Goal: Task Accomplishment & Management: Manage account settings

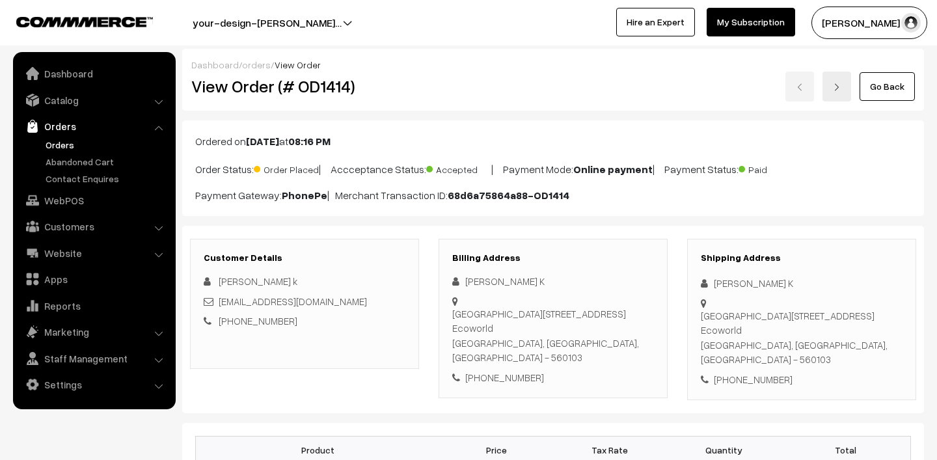
scroll to position [333, 0]
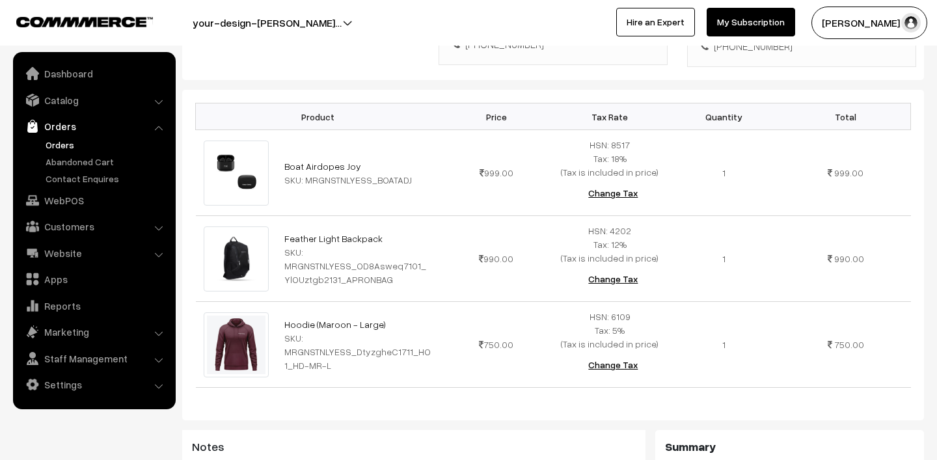
click at [70, 144] on link "Orders" at bounding box center [106, 145] width 129 height 14
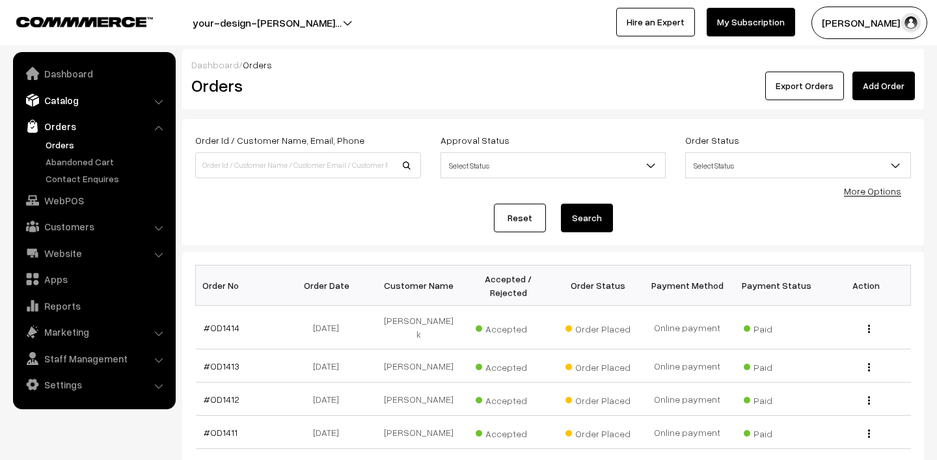
click at [59, 89] on link "Catalog" at bounding box center [93, 100] width 155 height 23
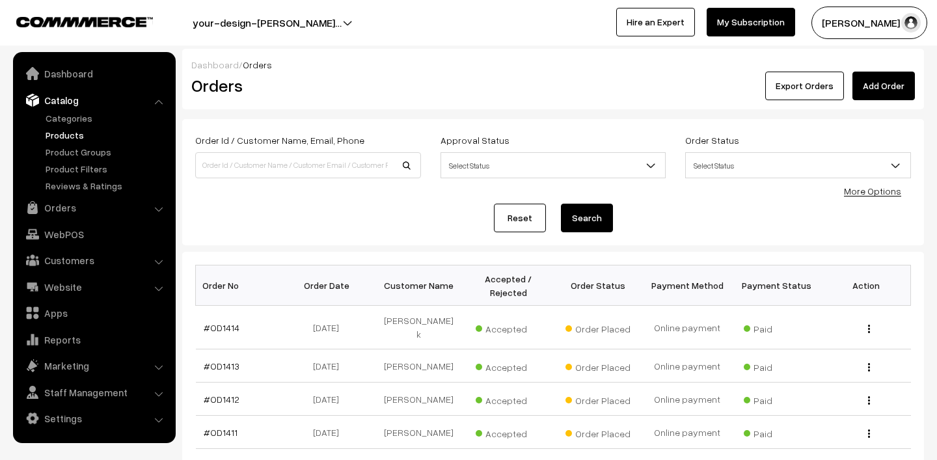
click at [73, 137] on link "Products" at bounding box center [106, 135] width 129 height 14
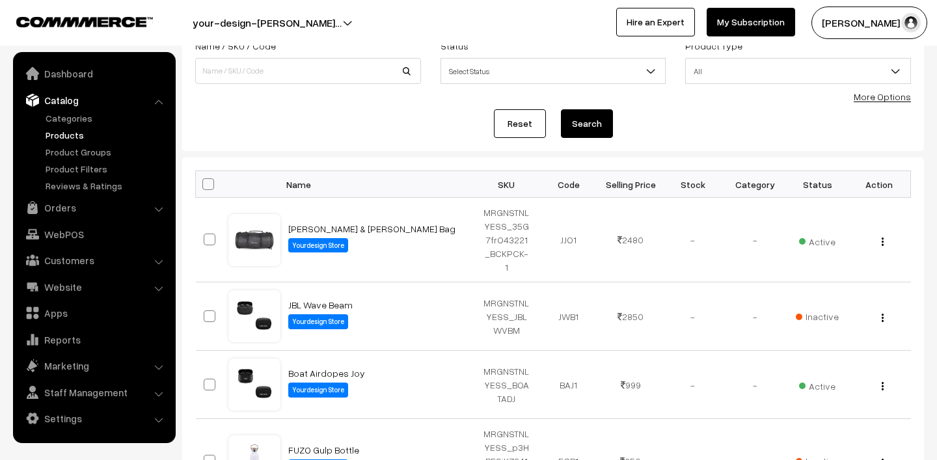
scroll to position [211, 0]
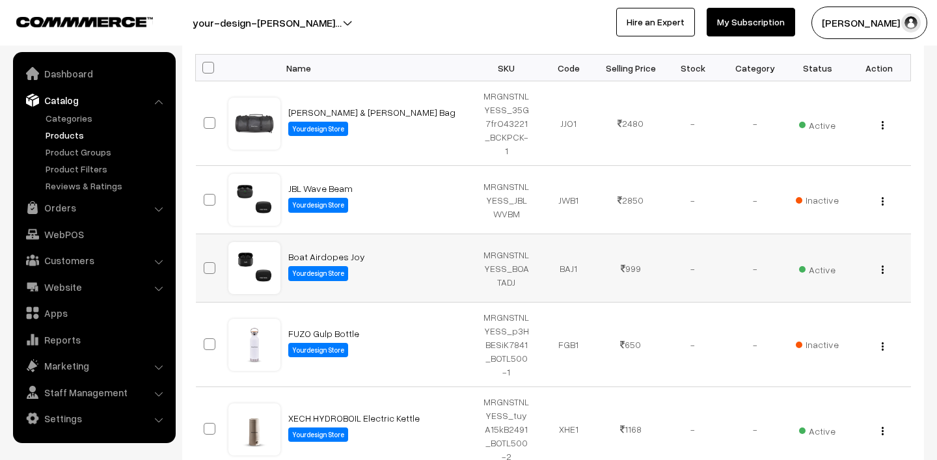
click at [882, 266] on img "button" at bounding box center [883, 270] width 2 height 8
click at [335, 251] on link "Boat Airdopes Joy" at bounding box center [326, 256] width 77 height 11
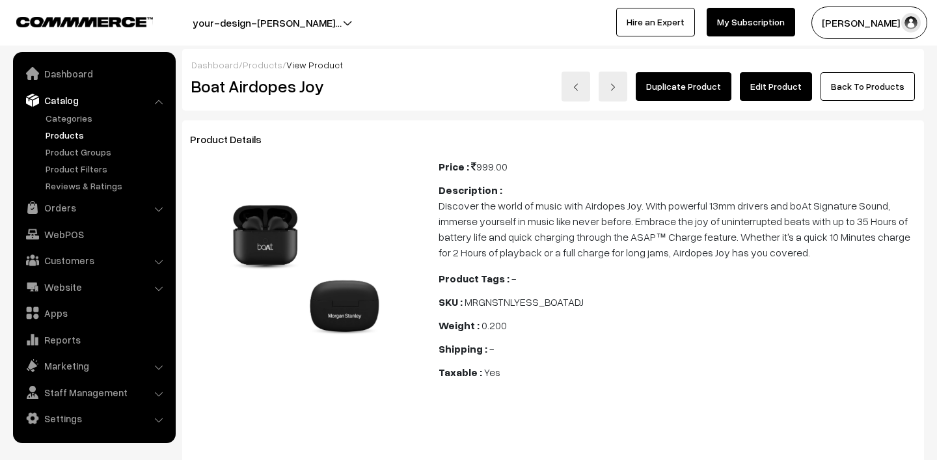
click at [786, 87] on link "Edit Product" at bounding box center [776, 86] width 72 height 29
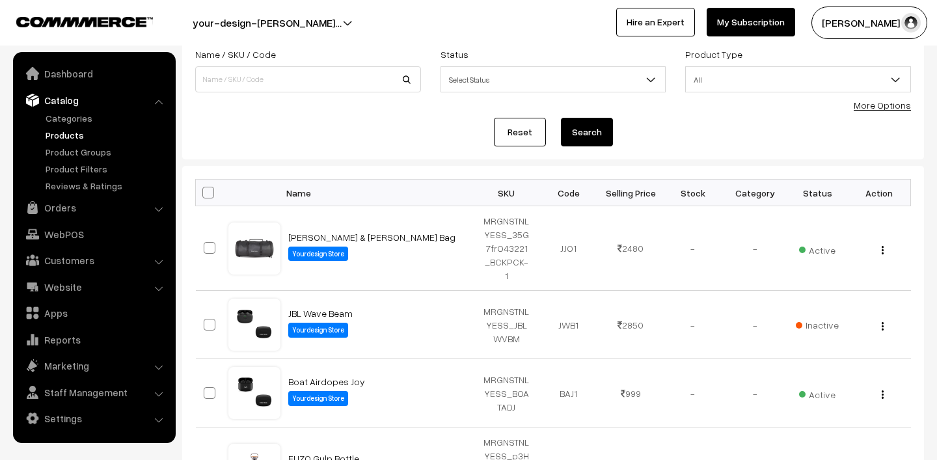
scroll to position [171, 0]
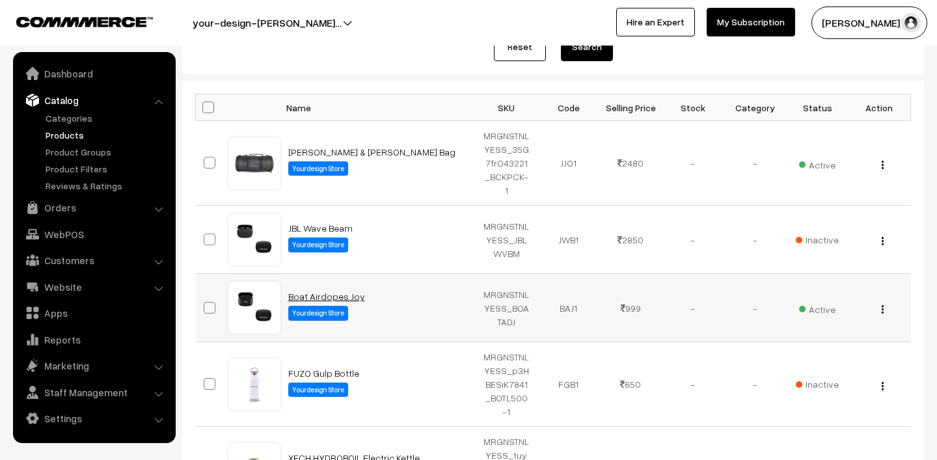
click at [312, 291] on link "Boat Airdopes Joy" at bounding box center [326, 296] width 77 height 11
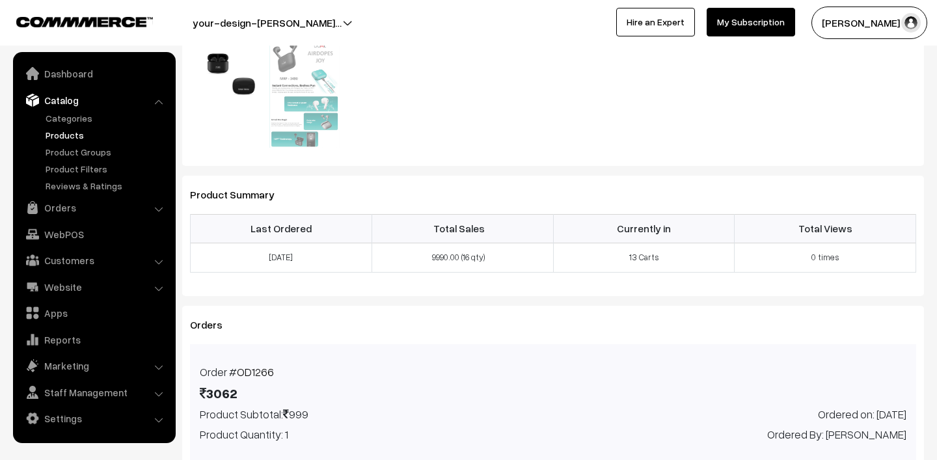
scroll to position [455, 0]
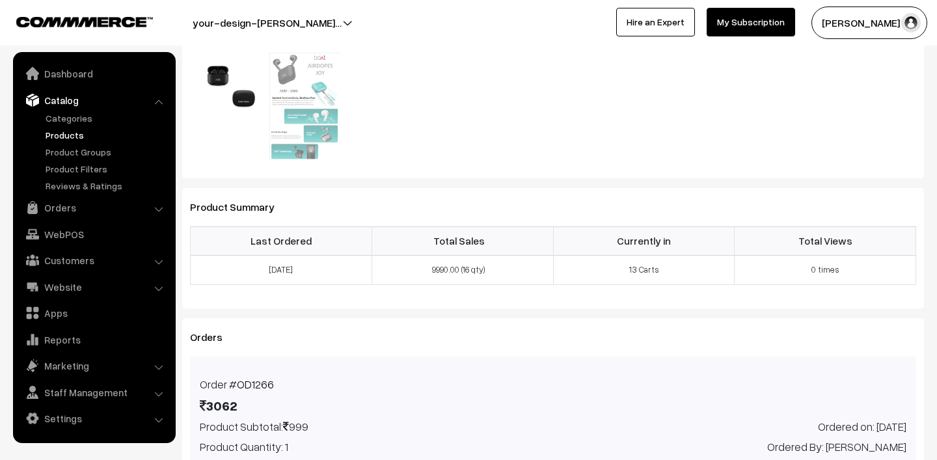
click at [64, 133] on link "Products" at bounding box center [106, 135] width 129 height 14
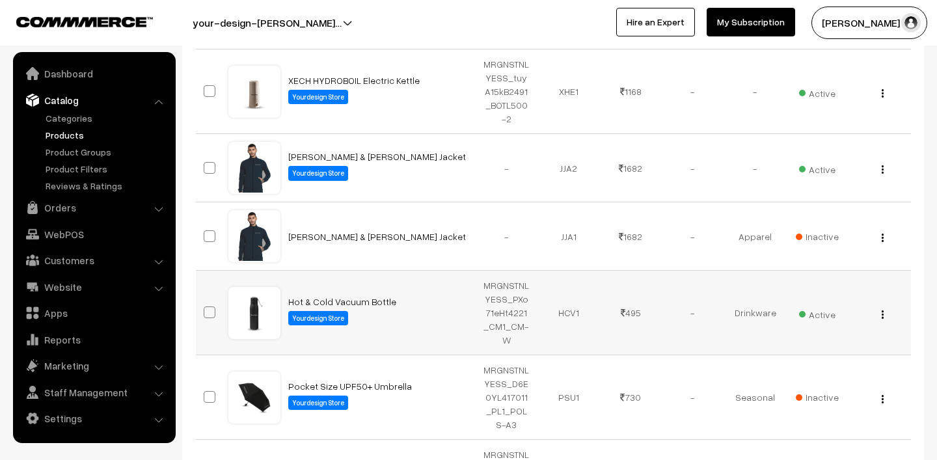
scroll to position [735, 0]
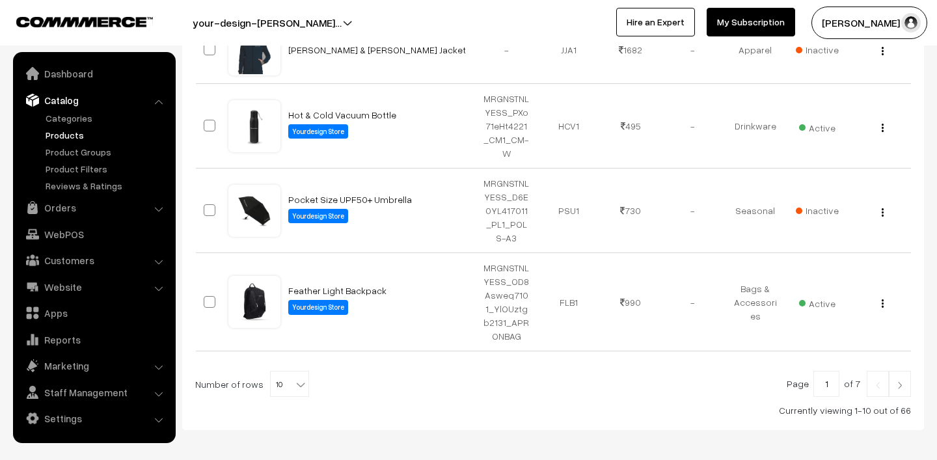
click at [898, 381] on img at bounding box center [900, 385] width 12 height 8
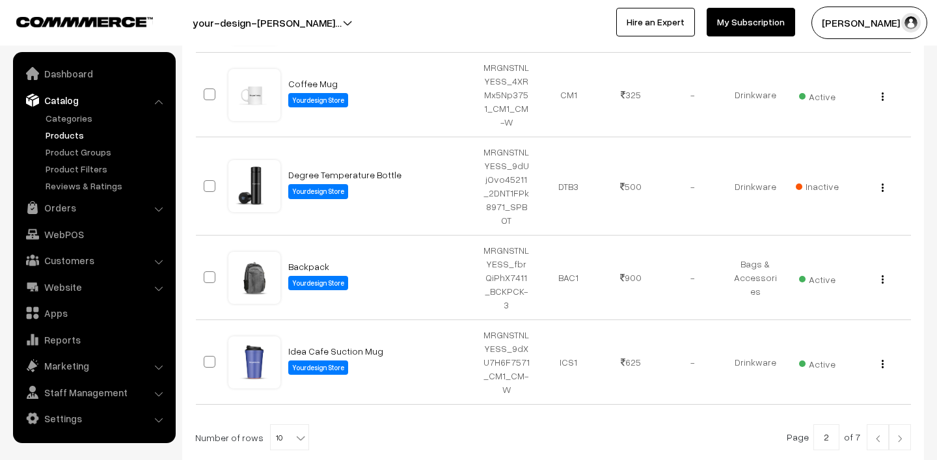
scroll to position [733, 0]
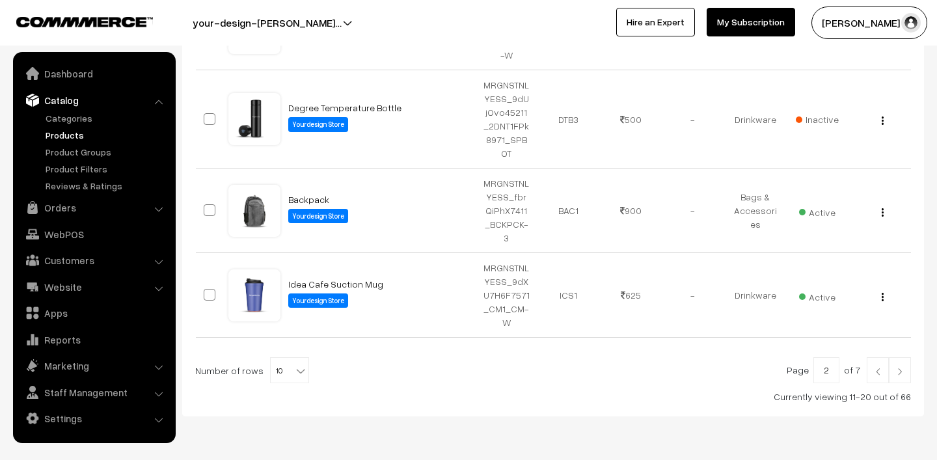
click at [894, 368] on img at bounding box center [900, 372] width 12 height 8
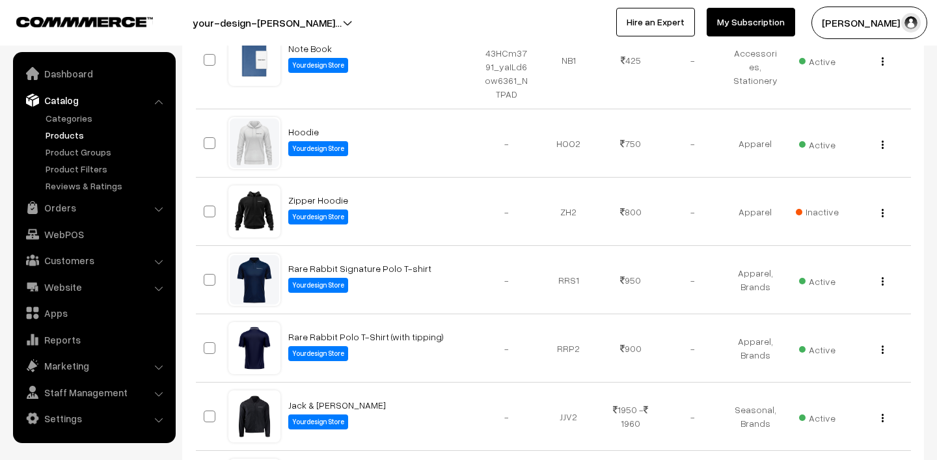
scroll to position [554, 0]
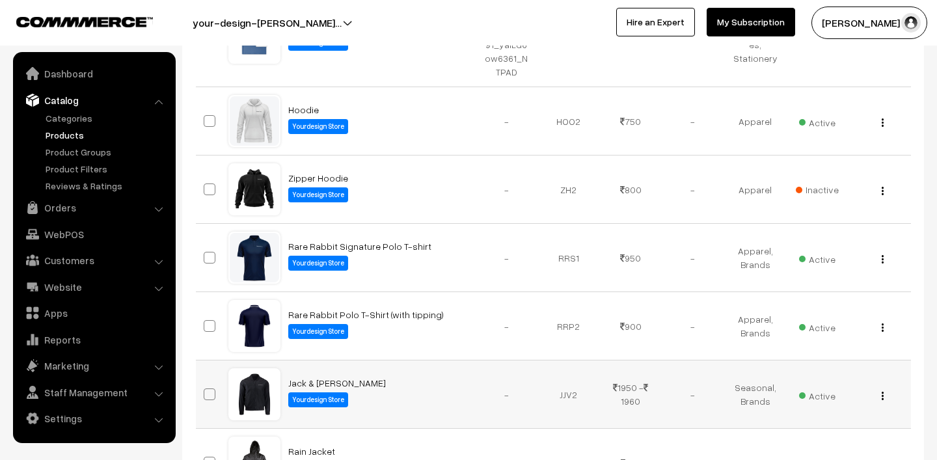
click at [823, 386] on span "Active" at bounding box center [817, 394] width 36 height 17
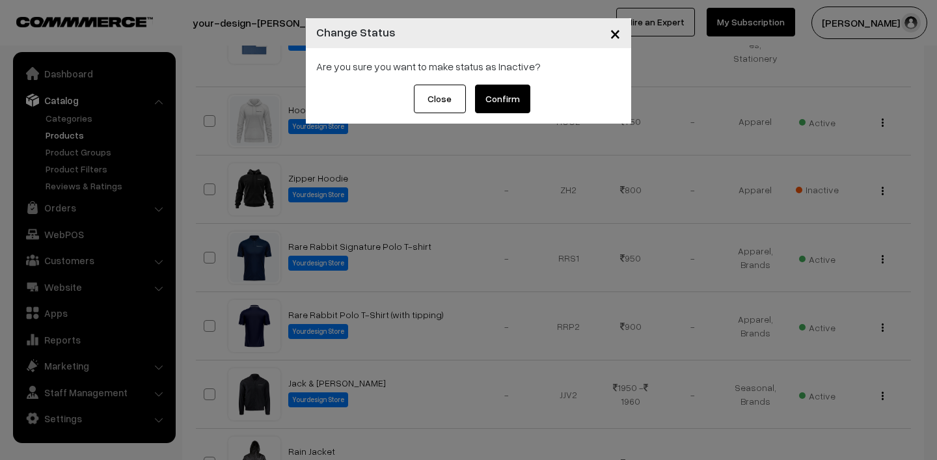
click at [513, 102] on button "Confirm" at bounding box center [502, 99] width 55 height 29
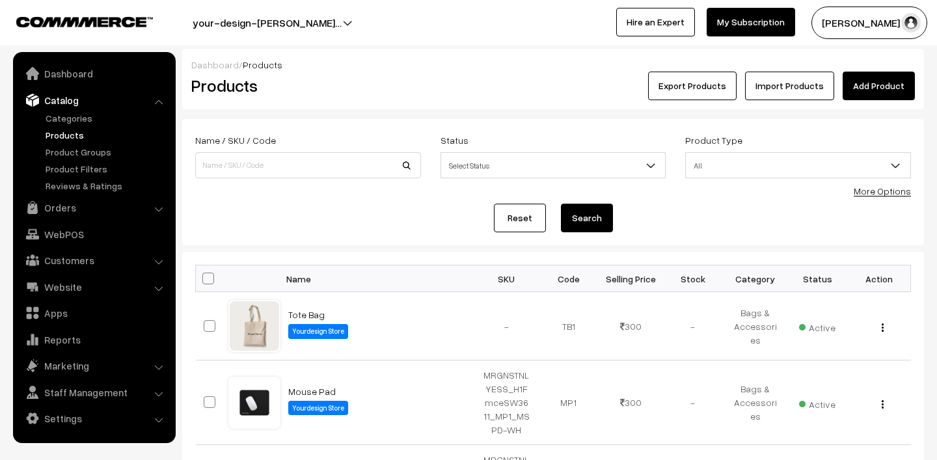
scroll to position [4, 0]
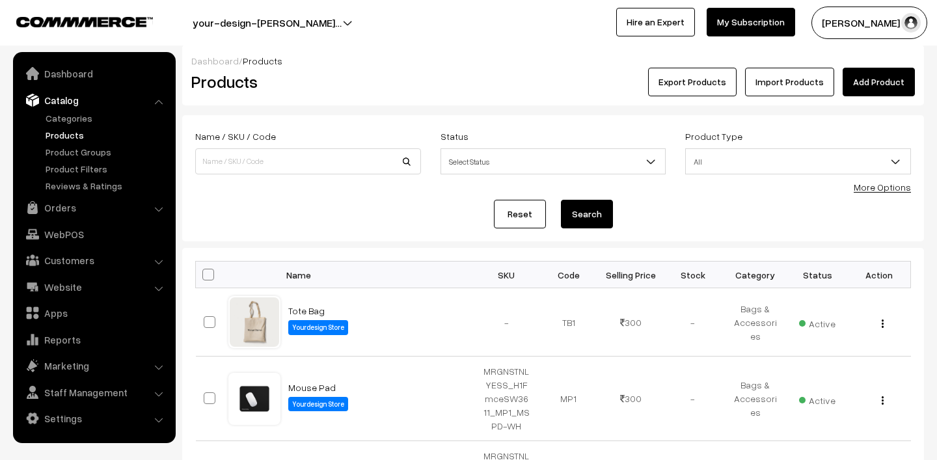
click at [86, 133] on link "Products" at bounding box center [106, 135] width 129 height 14
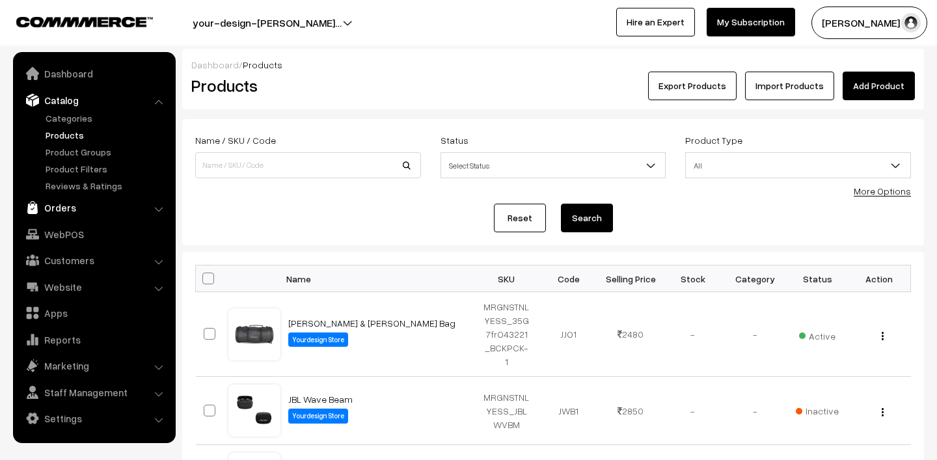
click at [62, 204] on link "Orders" at bounding box center [93, 207] width 155 height 23
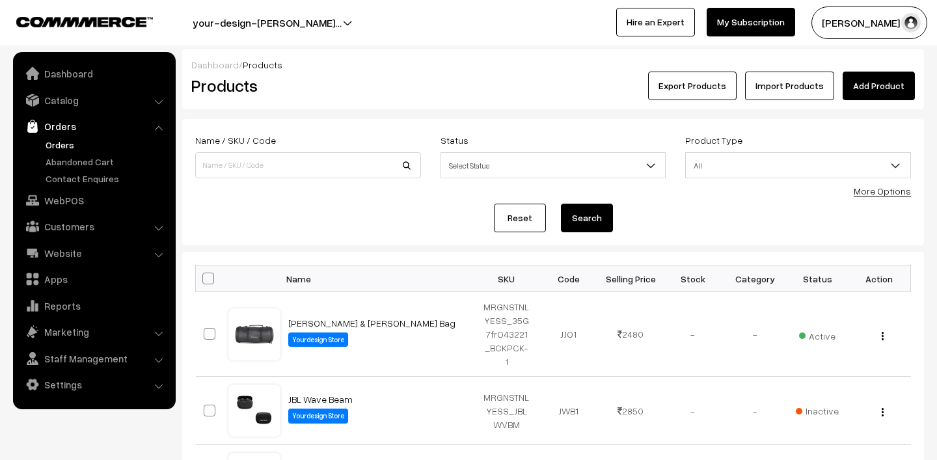
click at [66, 139] on link "Orders" at bounding box center [106, 145] width 129 height 14
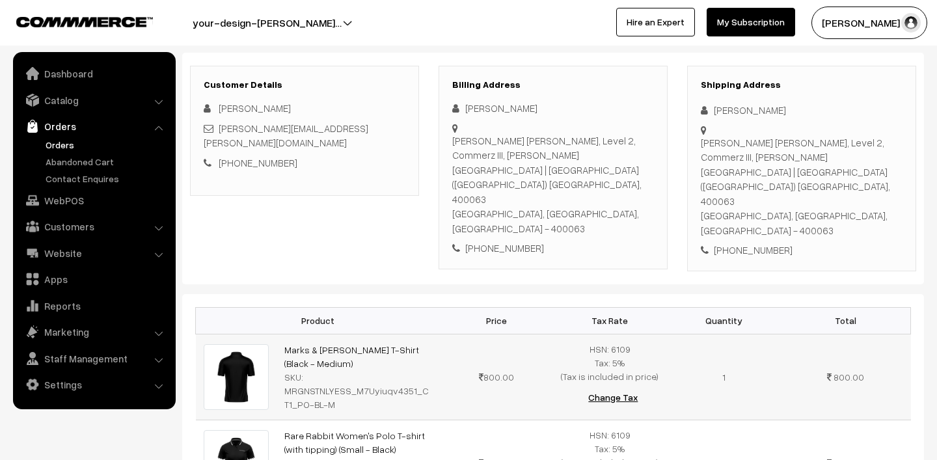
scroll to position [173, 0]
click at [330, 334] on td "Marks & Spencer Polo T-Shirt (Black - Medium) SKU: MRGNSTNLYESS_M7Uyiuqv4351_CT…" at bounding box center [358, 377] width 163 height 86
drag, startPoint x: 280, startPoint y: 290, endPoint x: 330, endPoint y: 310, distance: 54.0
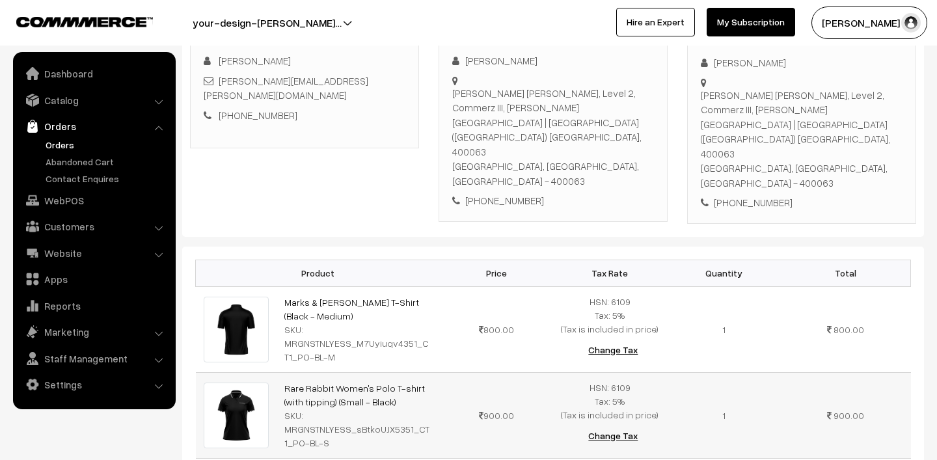
drag, startPoint x: 277, startPoint y: 325, endPoint x: 400, endPoint y: 347, distance: 125.0
click at [400, 372] on td "Rare Rabbit Women's Polo T-shirt (with tipping) (Small - Black) SKU: MRGNSTNLYE…" at bounding box center [358, 415] width 163 height 86
copy link "Rare Rabbit Women's Polo T-shirt (with tipping) (Small - Black)"
click at [75, 141] on link "Orders" at bounding box center [106, 145] width 129 height 14
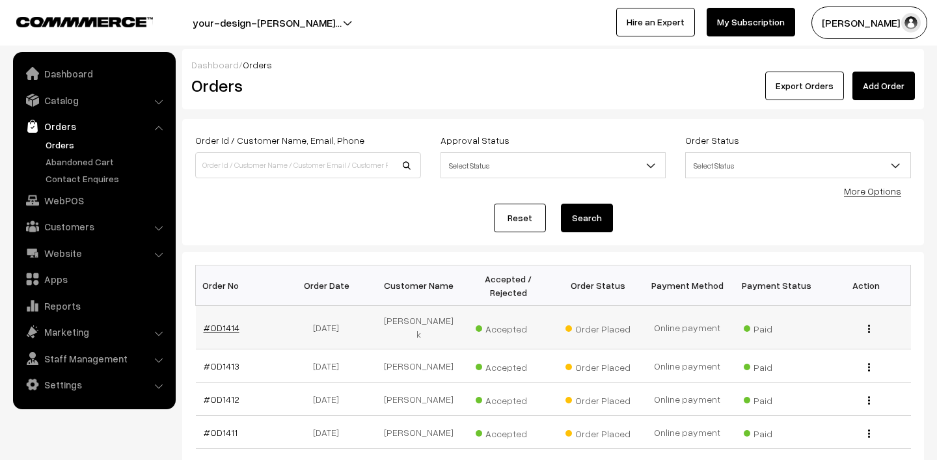
click at [223, 322] on link "#OD1414" at bounding box center [222, 327] width 36 height 11
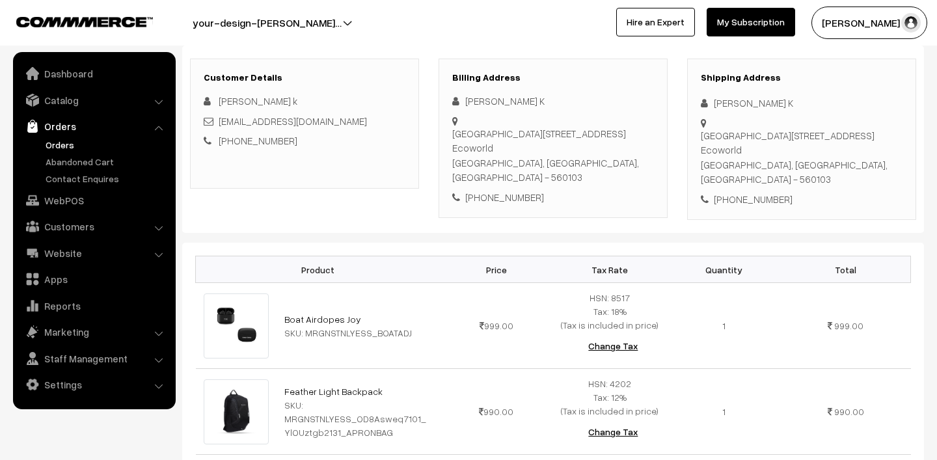
scroll to position [269, 0]
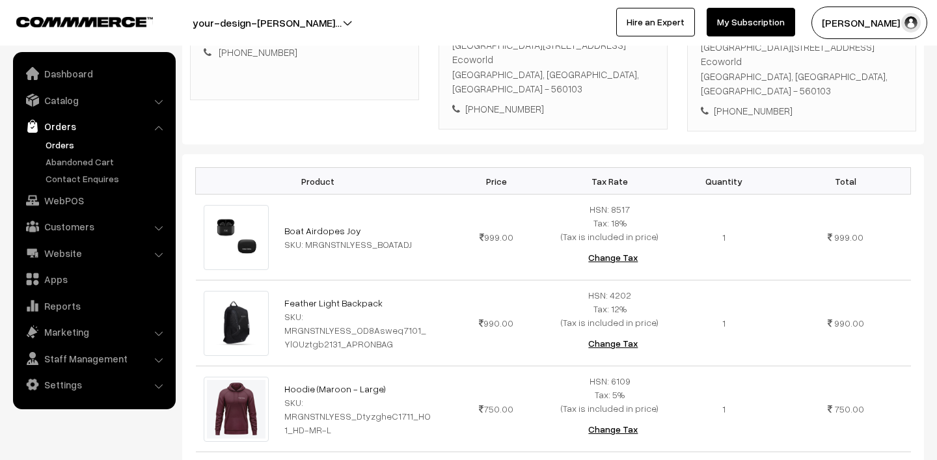
click at [65, 141] on link "Orders" at bounding box center [106, 145] width 129 height 14
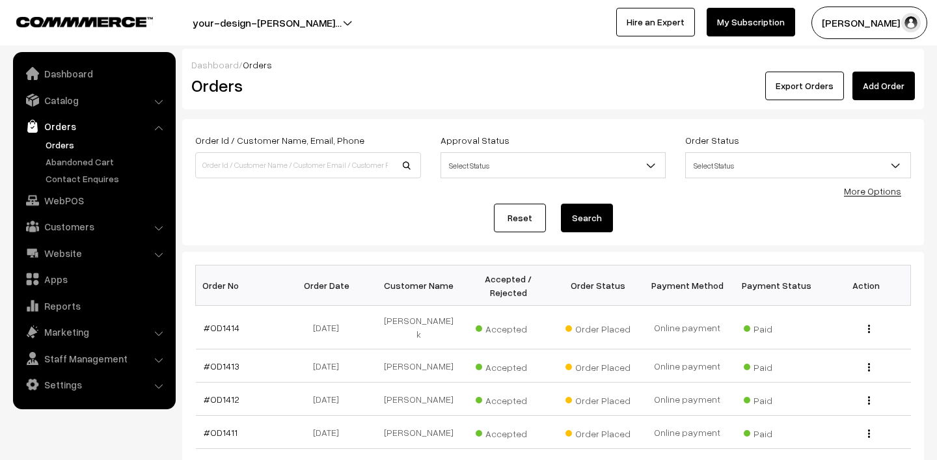
scroll to position [70, 0]
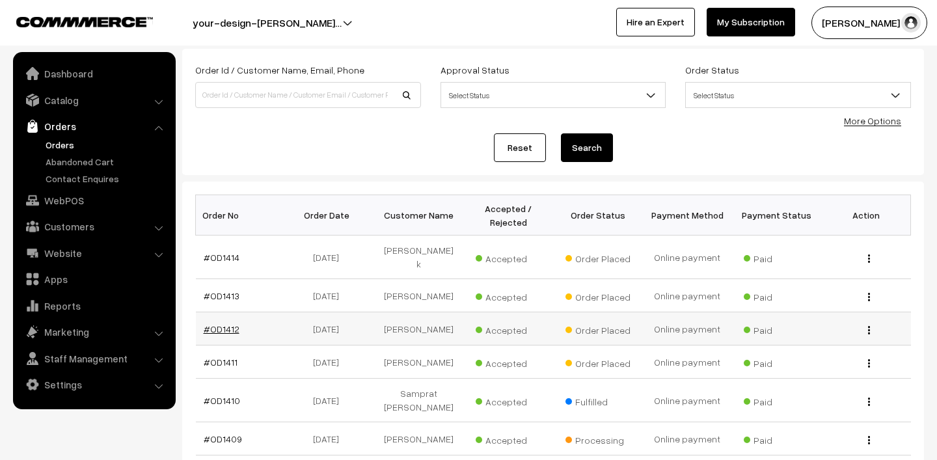
click at [219, 323] on link "#OD1412" at bounding box center [222, 328] width 36 height 11
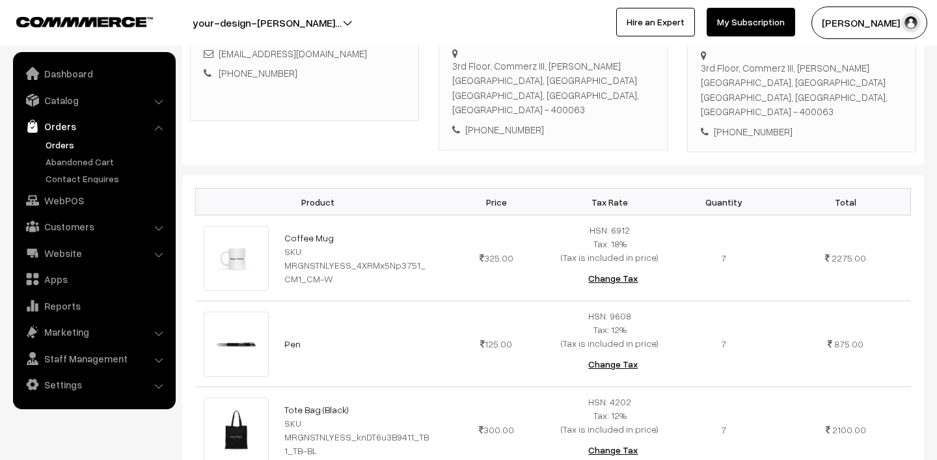
scroll to position [377, 0]
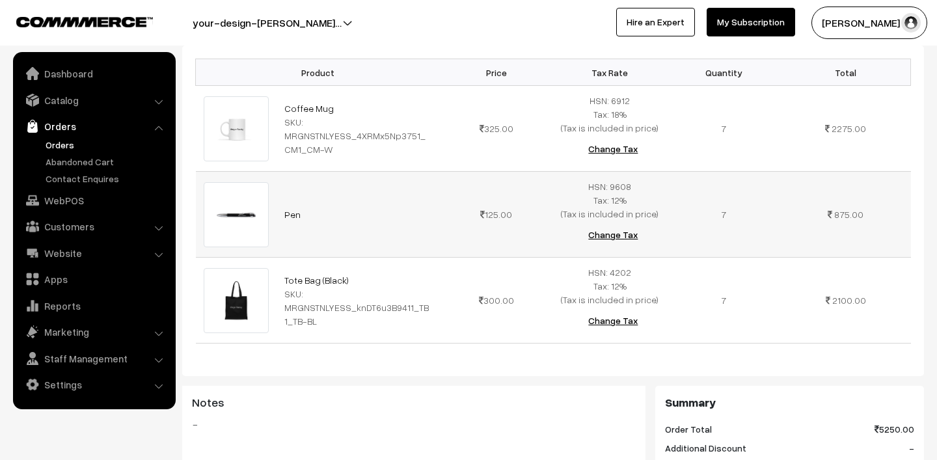
drag, startPoint x: 279, startPoint y: 195, endPoint x: 314, endPoint y: 195, distance: 35.1
click at [314, 195] on td "Pen" at bounding box center [358, 215] width 163 height 86
copy link "Pen"
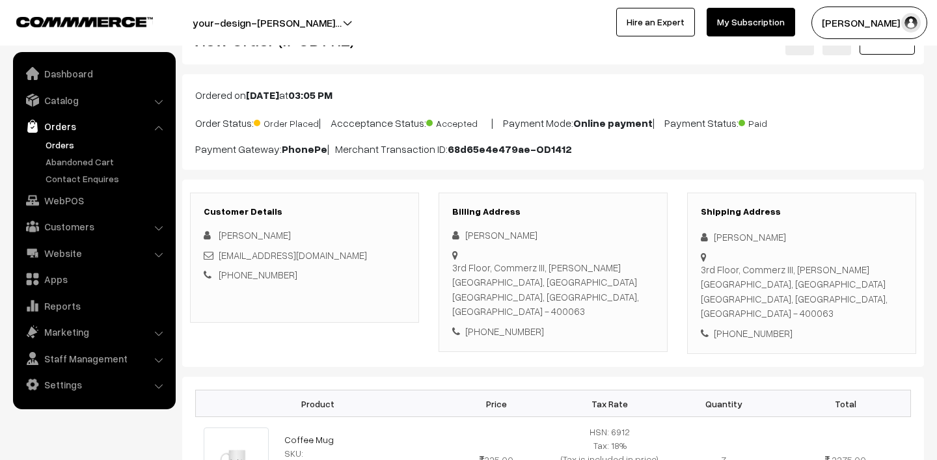
scroll to position [22, 0]
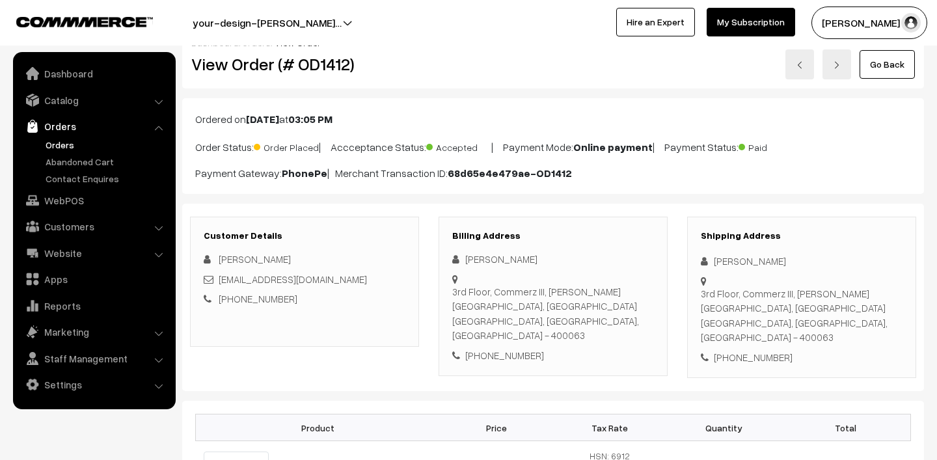
click at [66, 143] on link "Orders" at bounding box center [106, 145] width 129 height 14
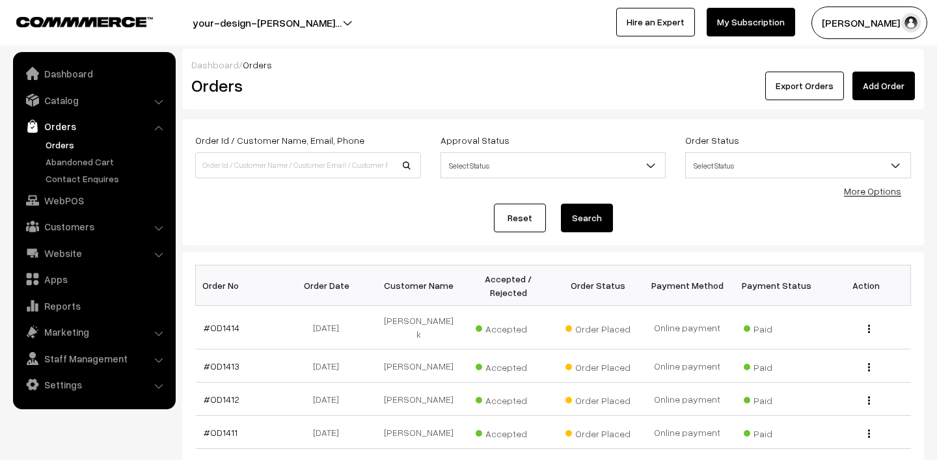
scroll to position [160, 0]
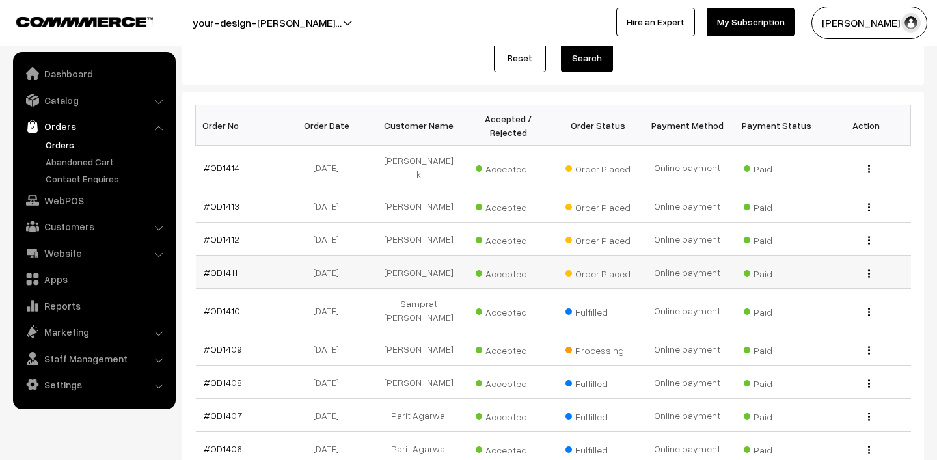
click at [221, 267] on link "#OD1411" at bounding box center [221, 272] width 34 height 11
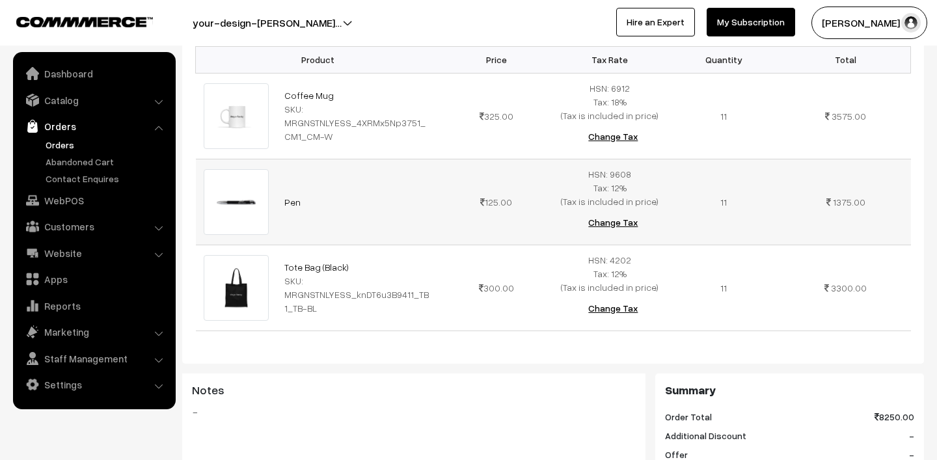
scroll to position [372, 0]
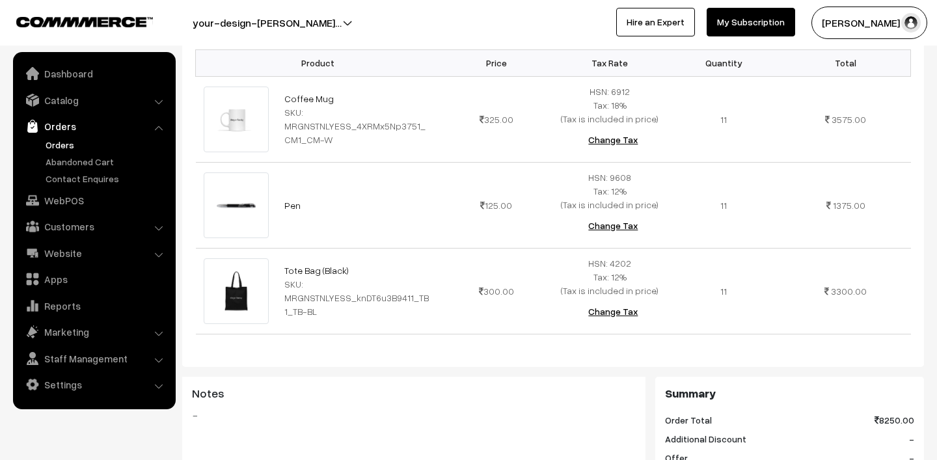
click at [67, 143] on link "Orders" at bounding box center [106, 145] width 129 height 14
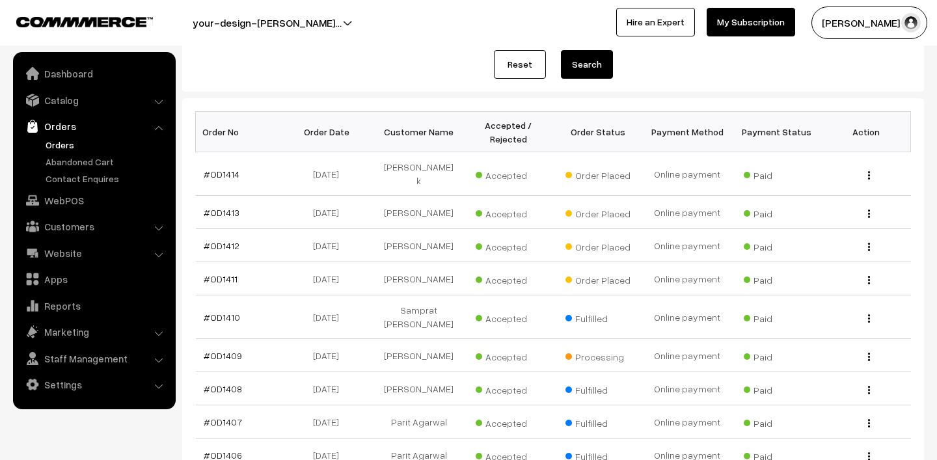
scroll to position [154, 0]
click at [221, 350] on link "#OD1409" at bounding box center [223, 355] width 38 height 11
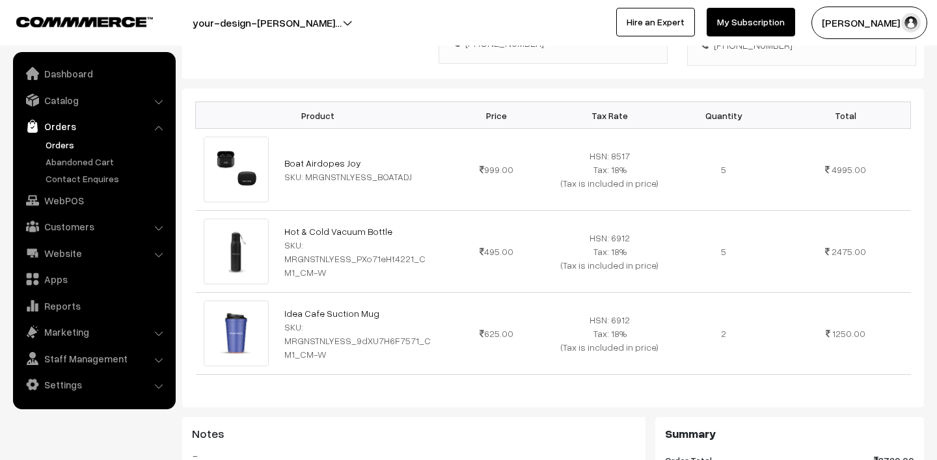
scroll to position [171, 0]
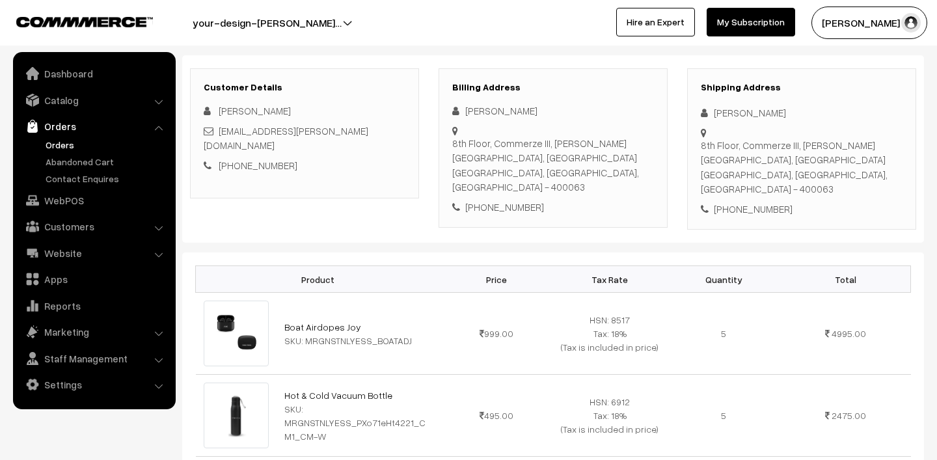
click at [57, 143] on link "Orders" at bounding box center [106, 145] width 129 height 14
